Goal: Task Accomplishment & Management: Manage account settings

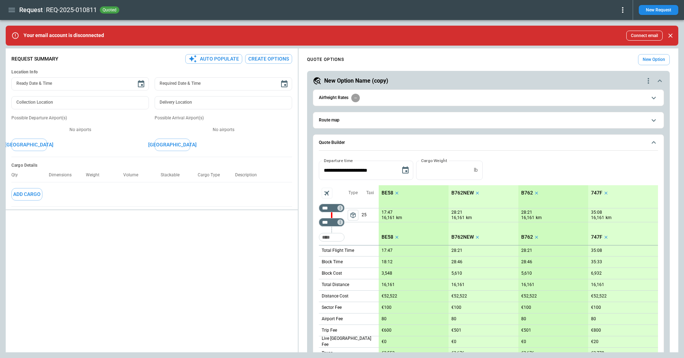
type textarea "*"
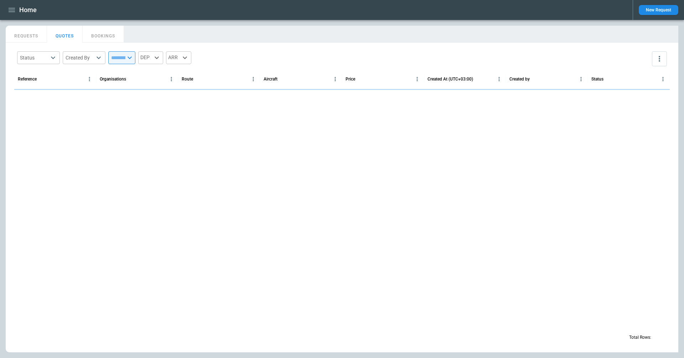
click at [14, 10] on icon "button" at bounding box center [12, 10] width 6 height 4
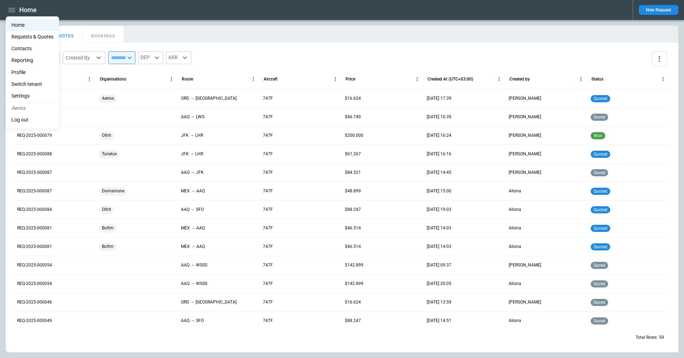
click at [26, 87] on li "Switch tenant" at bounding box center [32, 84] width 53 height 12
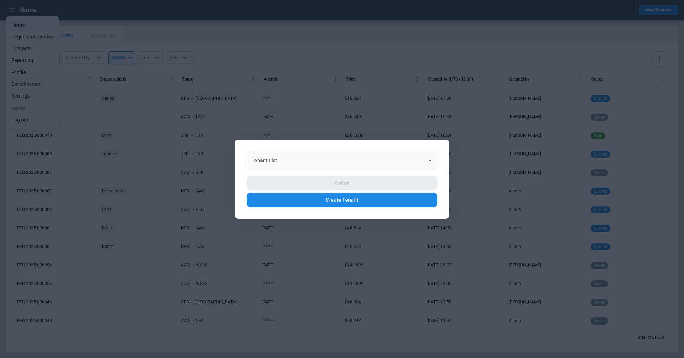
click at [282, 153] on div "Tenant List" at bounding box center [342, 160] width 191 height 19
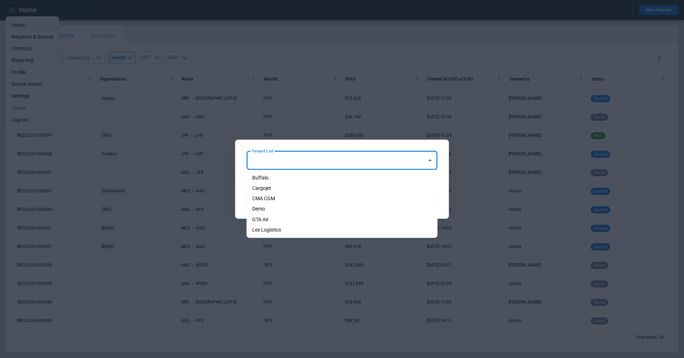
click at [277, 188] on li "Cargojet" at bounding box center [342, 188] width 191 height 10
type input "********"
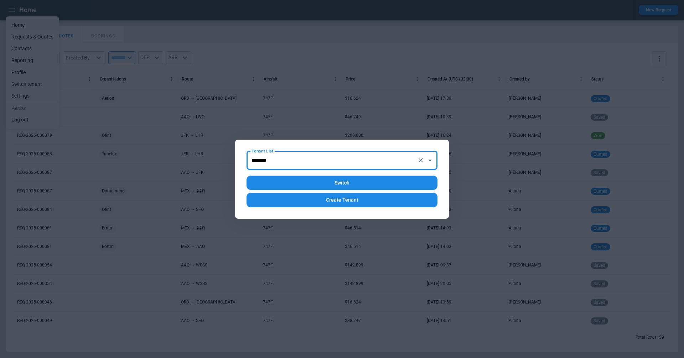
click at [294, 184] on button "Switch" at bounding box center [342, 183] width 191 height 15
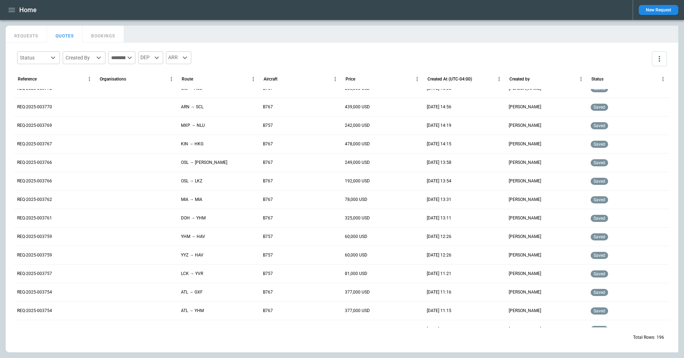
scroll to position [2256, 0]
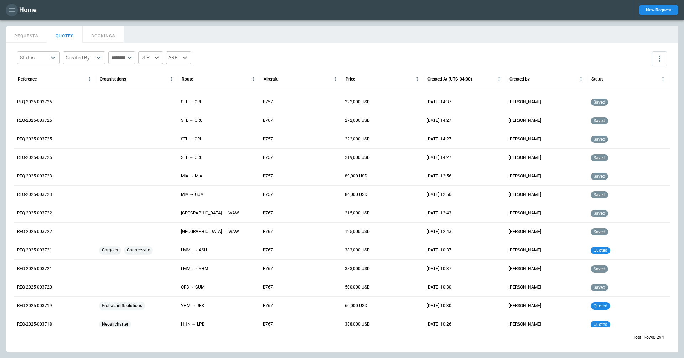
click at [8, 7] on icon "button" at bounding box center [11, 10] width 9 height 9
click at [37, 85] on li "Switch tenant" at bounding box center [32, 84] width 53 height 12
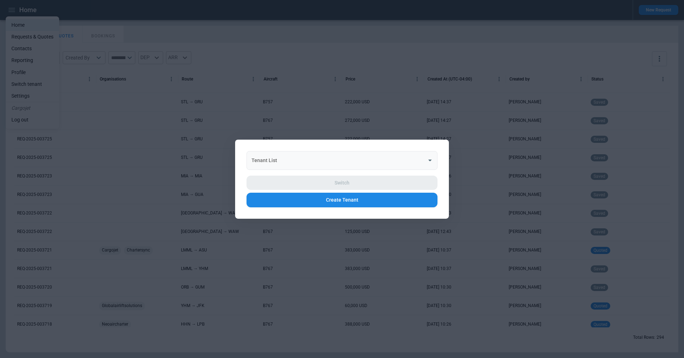
click at [283, 160] on input "Tenant List" at bounding box center [337, 160] width 174 height 12
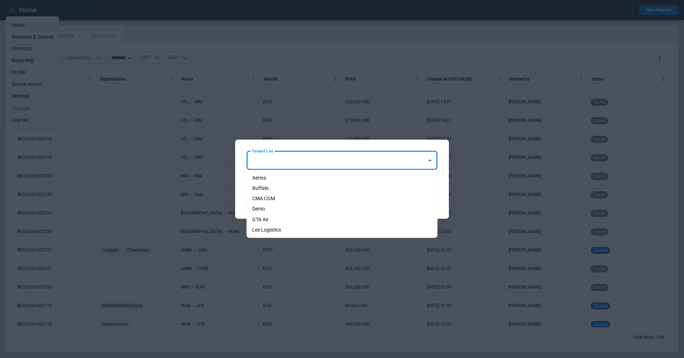
click at [282, 175] on li "Aerios" at bounding box center [342, 178] width 191 height 10
type input "******"
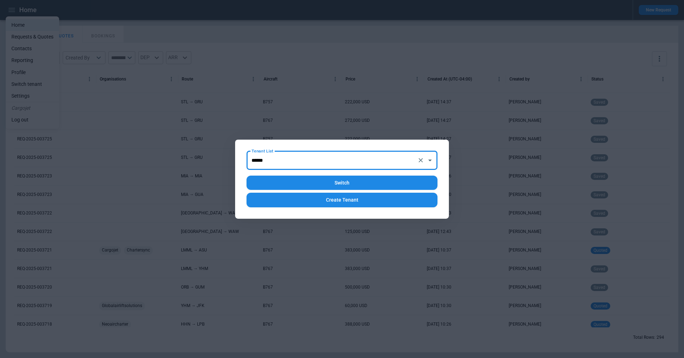
click at [299, 183] on button "Switch" at bounding box center [342, 183] width 191 height 15
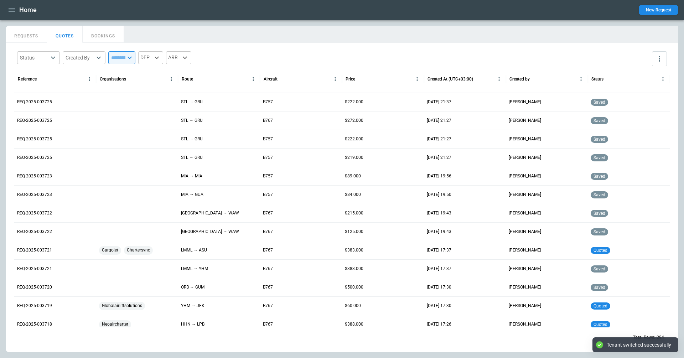
scroll to position [789, 0]
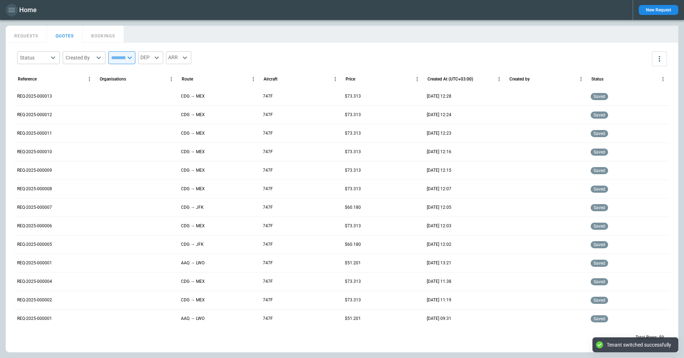
click at [8, 12] on icon "button" at bounding box center [11, 10] width 9 height 9
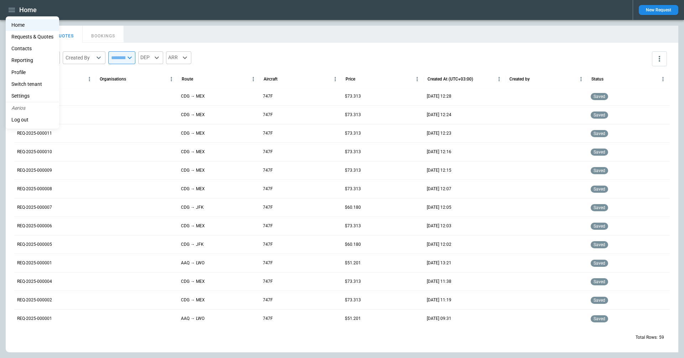
click at [32, 73] on li "Profile" at bounding box center [32, 73] width 53 height 12
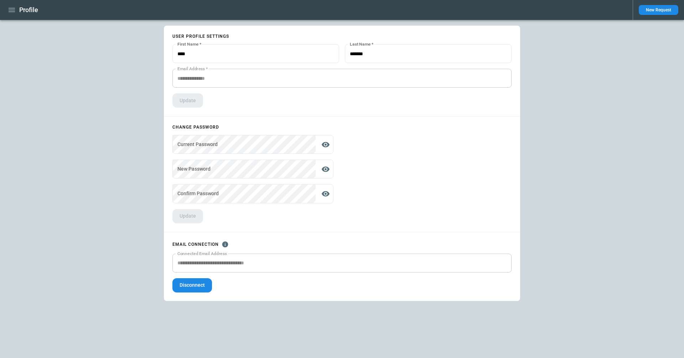
click at [15, 11] on icon "button" at bounding box center [11, 10] width 9 height 9
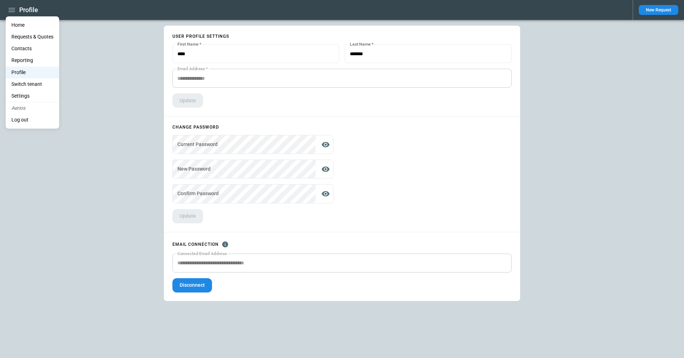
click at [25, 93] on li "Settings" at bounding box center [32, 96] width 53 height 12
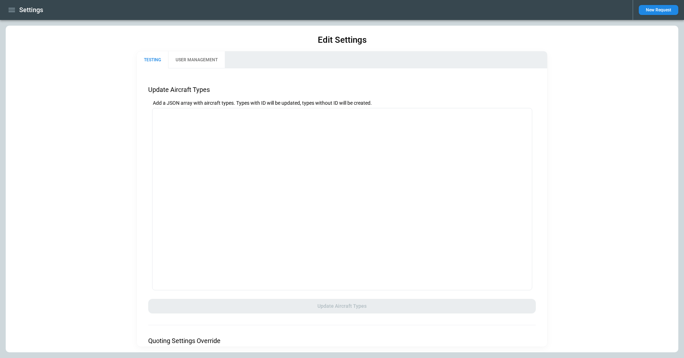
click at [8, 8] on icon "button" at bounding box center [11, 10] width 9 height 9
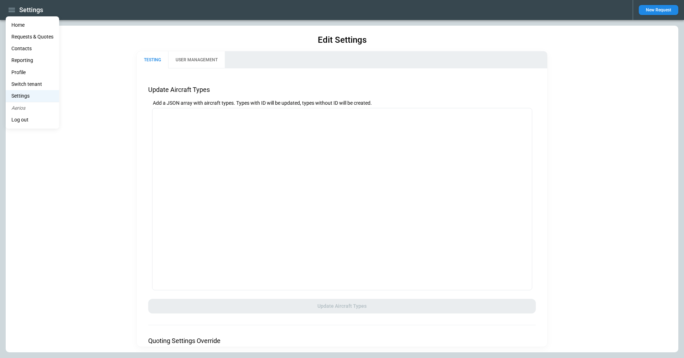
click at [16, 21] on li "Home" at bounding box center [32, 25] width 53 height 12
